Goal: Information Seeking & Learning: Learn about a topic

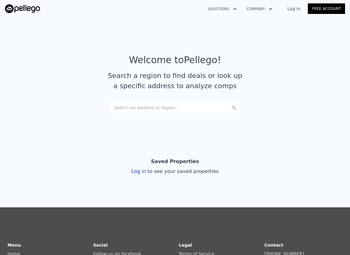
click at [167, 106] on div "Search an address or region..." at bounding box center [174, 108] width 133 height 14
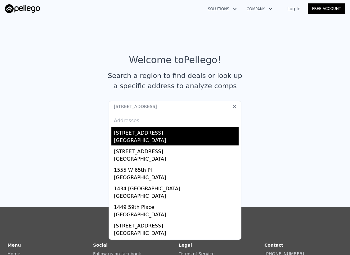
type input "[STREET_ADDRESS]"
click at [143, 136] on div "[STREET_ADDRESS]" at bounding box center [176, 132] width 125 height 10
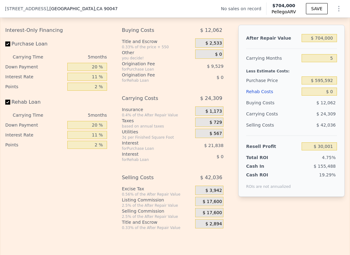
scroll to position [775, 0]
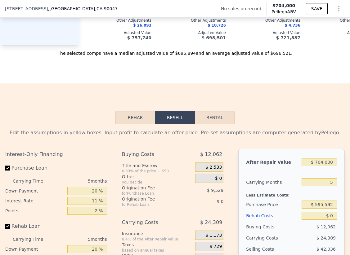
drag, startPoint x: 209, startPoint y: 142, endPoint x: 212, endPoint y: 146, distance: 5.1
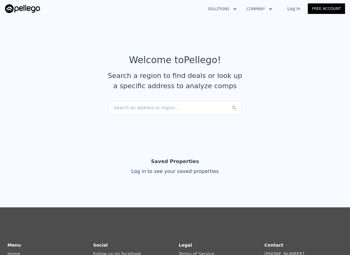
click at [143, 108] on div "Search an address or region..." at bounding box center [174, 108] width 133 height 14
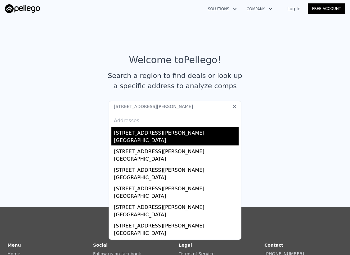
type input "[STREET_ADDRESS][PERSON_NAME]"
click at [157, 137] on div "[GEOGRAPHIC_DATA]" at bounding box center [176, 141] width 125 height 9
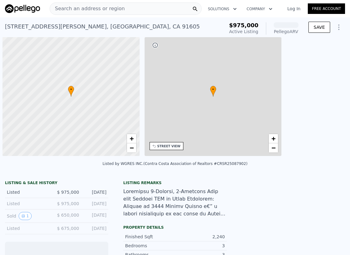
scroll to position [0, 2]
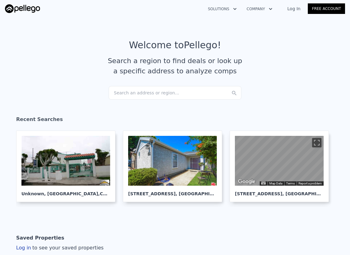
click at [154, 91] on div "Search an address or region..." at bounding box center [174, 93] width 133 height 14
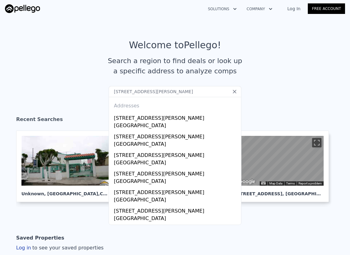
type input "[STREET_ADDRESS][PERSON_NAME]"
click at [157, 91] on input "[STREET_ADDRESS][PERSON_NAME]" at bounding box center [174, 91] width 133 height 11
